Goal: Task Accomplishment & Management: Complete application form

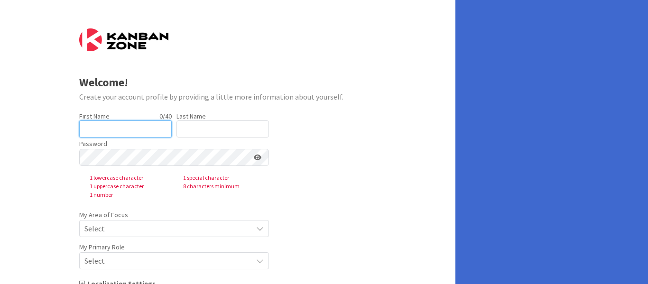
click at [132, 129] on input "text" at bounding box center [125, 129] width 93 height 17
type input "[PERSON_NAME]"
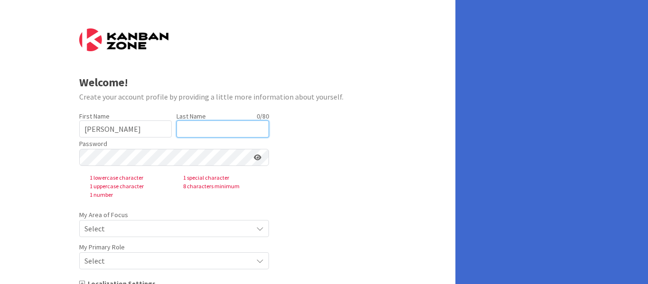
click at [203, 131] on input "text" at bounding box center [223, 129] width 93 height 17
type input "[PERSON_NAME]"
click at [374, 137] on form "Welcome! Create your account profile by providing a little more information abo…" at bounding box center [228, 184] width 298 height 312
click at [290, 157] on form "Welcome! Create your account profile by providing a little more information abo…" at bounding box center [228, 184] width 298 height 312
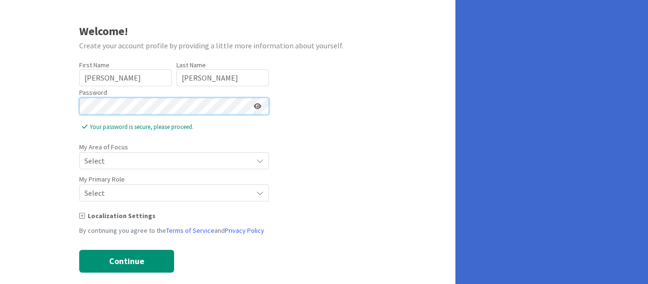
scroll to position [52, 0]
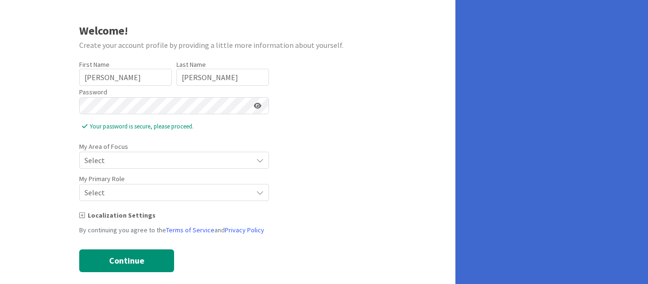
click at [256, 106] on icon at bounding box center [258, 106] width 8 height 7
click at [261, 161] on icon at bounding box center [260, 161] width 8 height 8
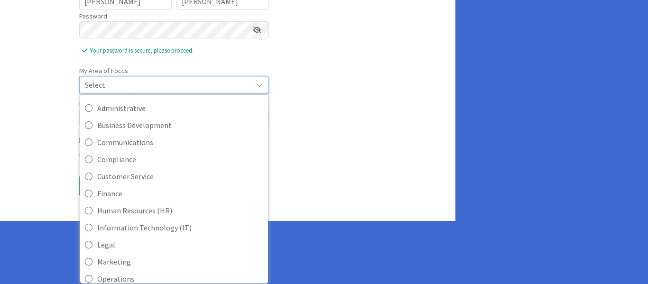
scroll to position [30, 0]
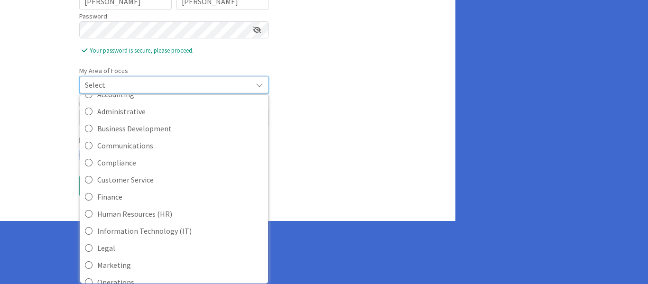
click at [271, 149] on form "Welcome! Create your account profile by providing a little more information abo…" at bounding box center [228, 49] width 298 height 297
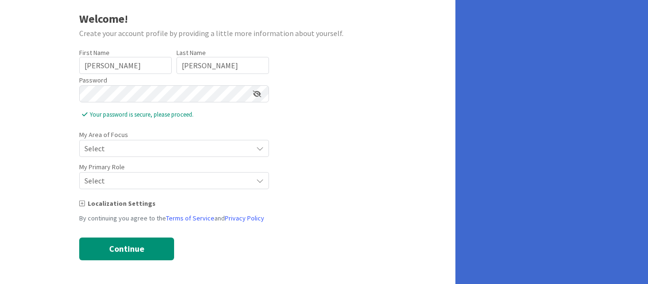
drag, startPoint x: 271, startPoint y: 149, endPoint x: 262, endPoint y: 150, distance: 9.1
click at [262, 150] on form "Welcome! Create your account profile by providing a little more information abo…" at bounding box center [228, 113] width 298 height 296
click at [262, 150] on icon at bounding box center [260, 149] width 8 height 8
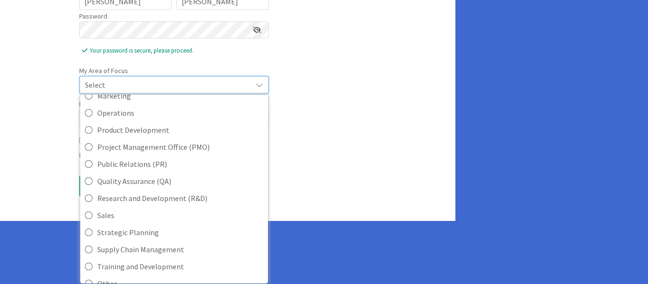
scroll to position [212, 0]
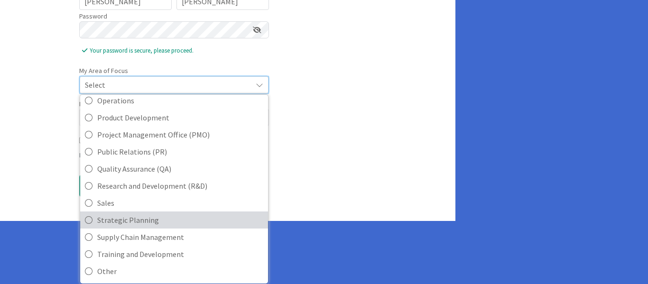
click at [163, 224] on span "Strategic Planning" at bounding box center [180, 220] width 166 height 14
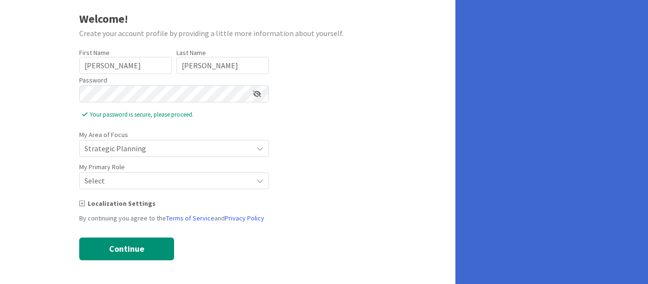
scroll to position [64, 0]
click at [260, 152] on icon at bounding box center [260, 149] width 8 height 8
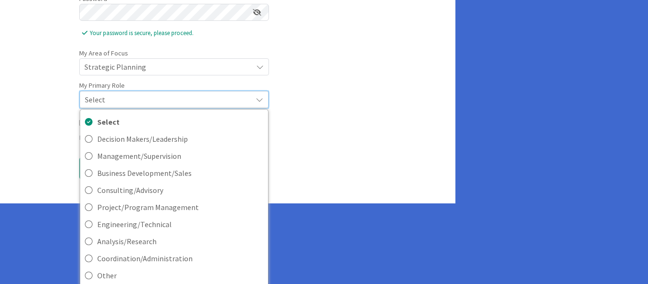
scroll to position [150, 0]
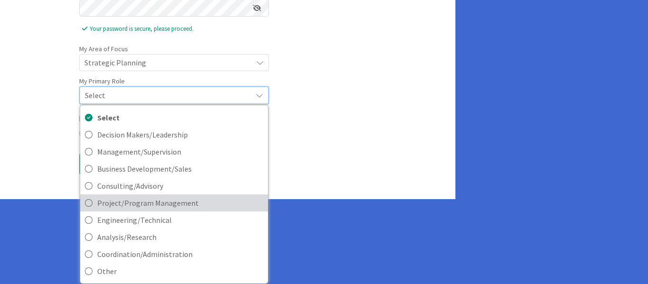
click at [179, 203] on span "Project/Program Management" at bounding box center [180, 203] width 166 height 14
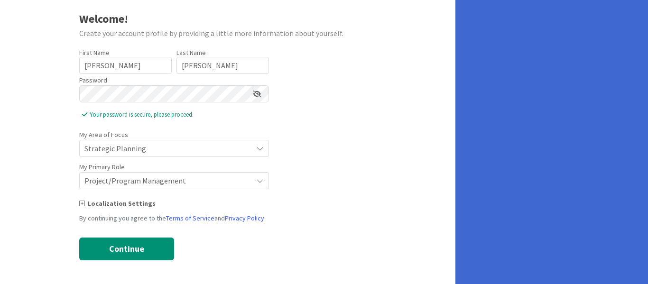
click at [82, 205] on icon at bounding box center [82, 203] width 6 height 7
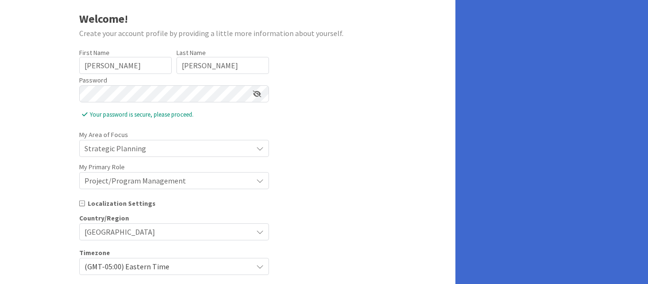
click at [162, 205] on div "Localization Settings" at bounding box center [228, 204] width 298 height 10
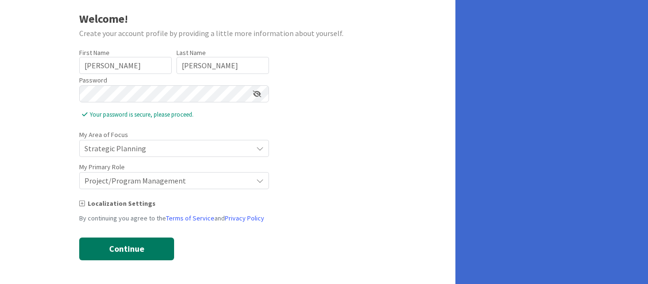
click at [119, 246] on button "Continue" at bounding box center [126, 249] width 95 height 23
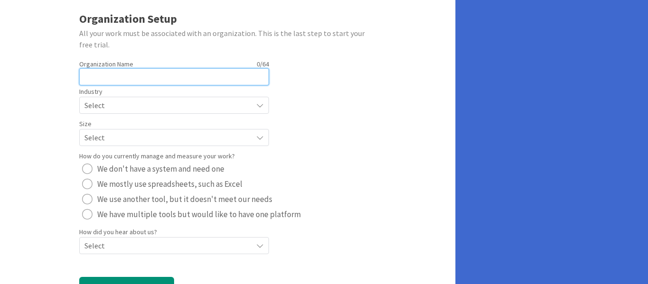
click at [145, 75] on input "text" at bounding box center [174, 76] width 190 height 17
type input "Future State"
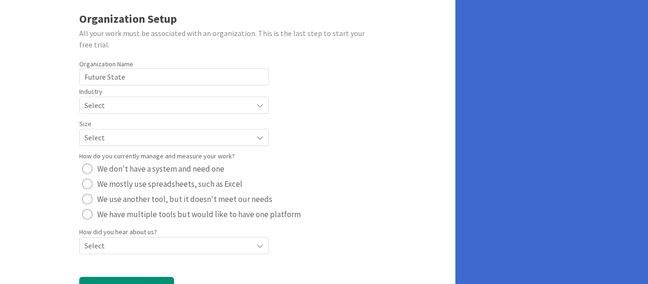
click at [119, 107] on span "Select" at bounding box center [165, 105] width 163 height 13
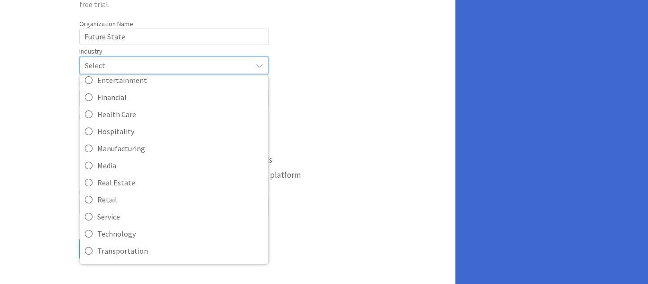
scroll to position [92, 0]
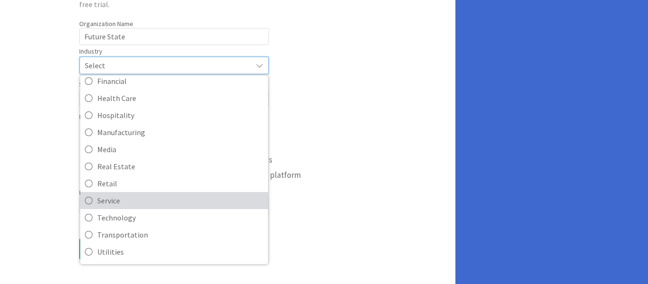
click at [84, 197] on link "Service" at bounding box center [174, 200] width 188 height 17
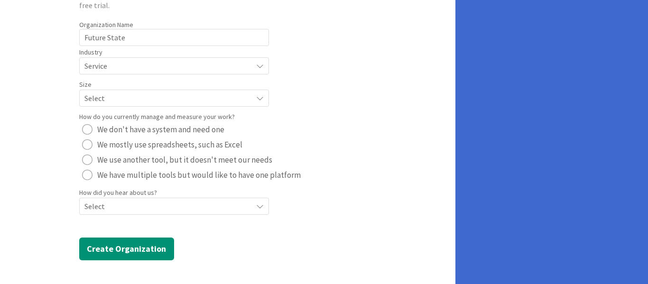
click at [262, 70] on icon at bounding box center [260, 66] width 8 height 8
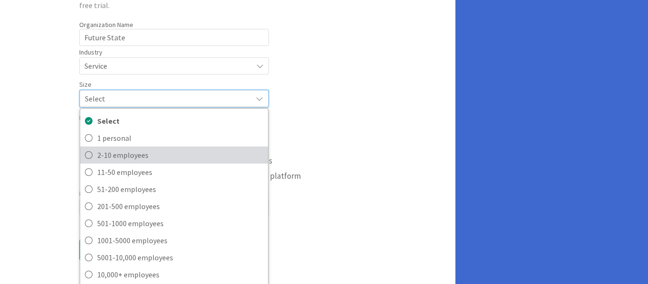
click at [145, 154] on span "2-10 employees" at bounding box center [180, 155] width 166 height 14
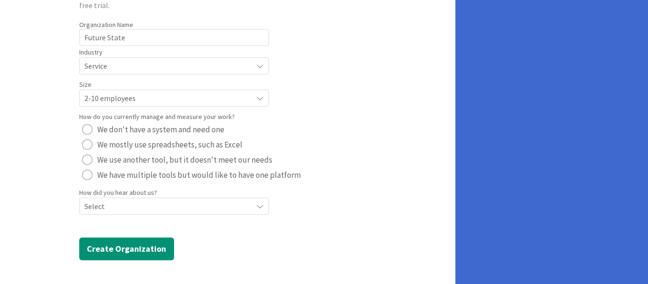
click at [87, 129] on div "radio" at bounding box center [87, 129] width 10 height 10
click at [255, 75] on div "Select" at bounding box center [174, 65] width 190 height 17
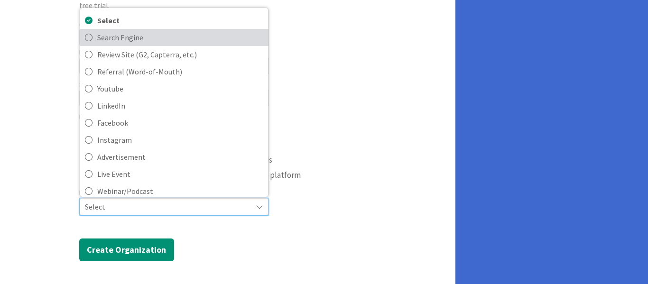
click at [194, 41] on span "Search Engine" at bounding box center [180, 37] width 166 height 14
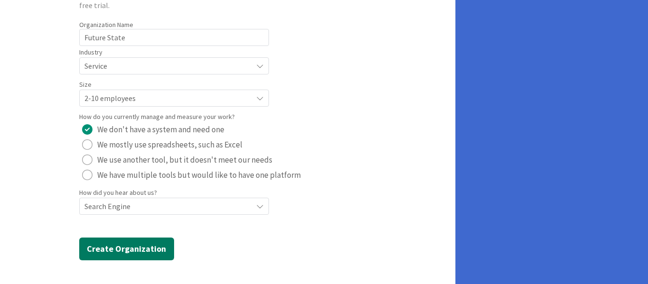
click at [133, 251] on button "Create Organization" at bounding box center [126, 249] width 95 height 23
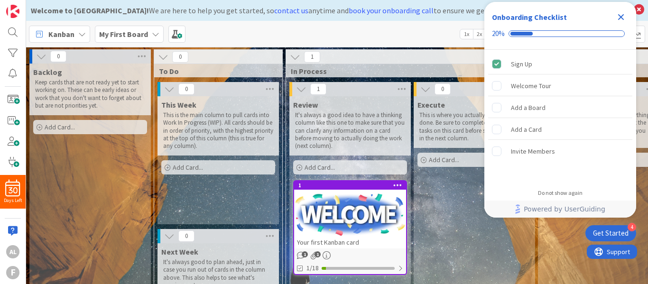
click at [619, 15] on icon "Close Checklist" at bounding box center [621, 17] width 6 height 6
